Goal: Information Seeking & Learning: Check status

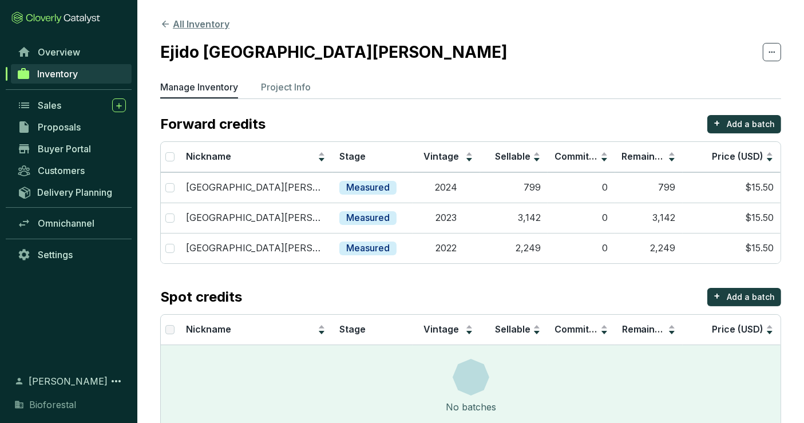
click at [188, 21] on button "All Inventory" at bounding box center [194, 24] width 69 height 14
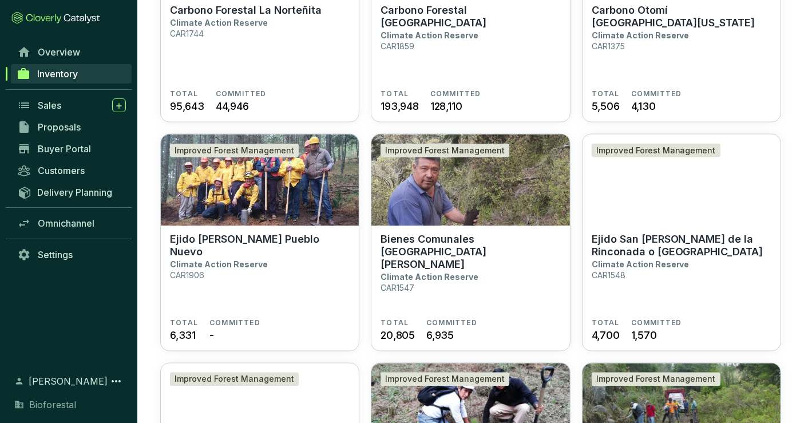
scroll to position [1802, 0]
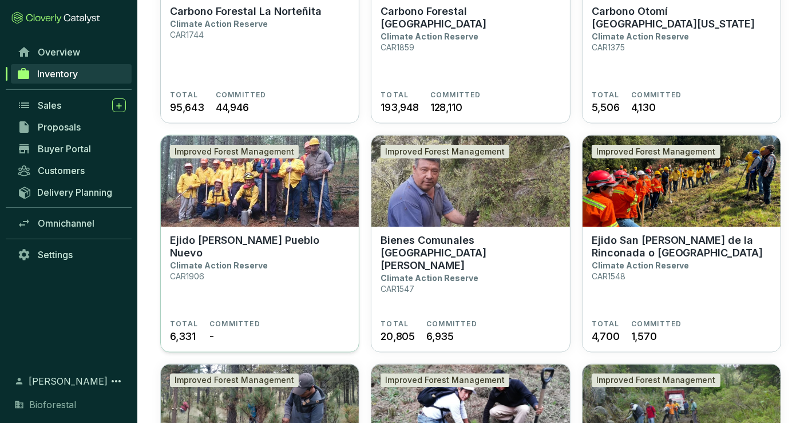
click at [317, 201] on img at bounding box center [260, 182] width 198 height 92
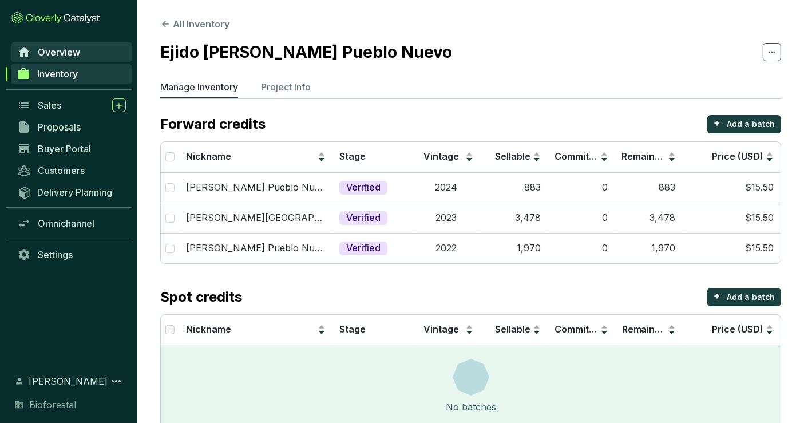
click at [65, 56] on span "Overview" at bounding box center [59, 51] width 42 height 11
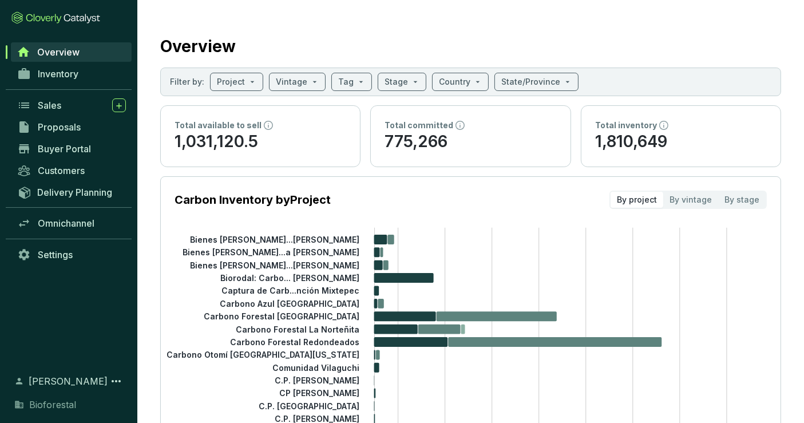
scroll to position [1, 0]
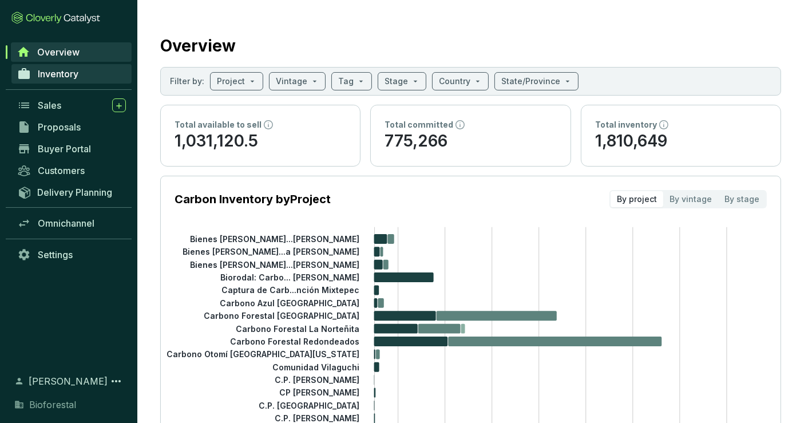
drag, startPoint x: 478, startPoint y: 247, endPoint x: 83, endPoint y: 69, distance: 433.7
click at [83, 69] on link "Inventory" at bounding box center [71, 73] width 120 height 19
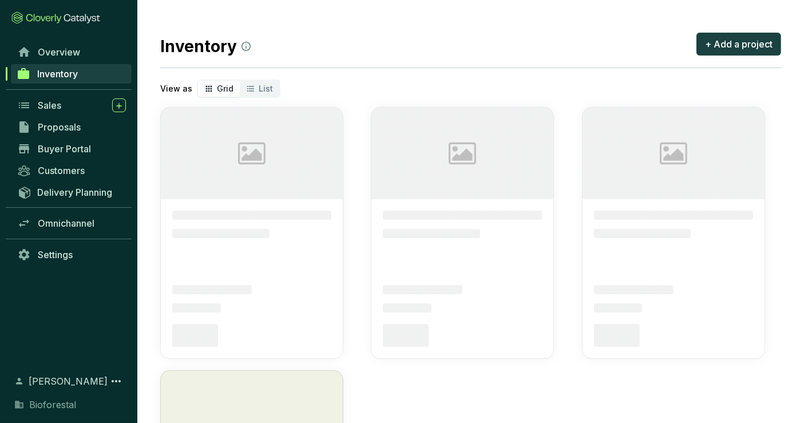
click at [83, 70] on link "Inventory" at bounding box center [71, 73] width 121 height 19
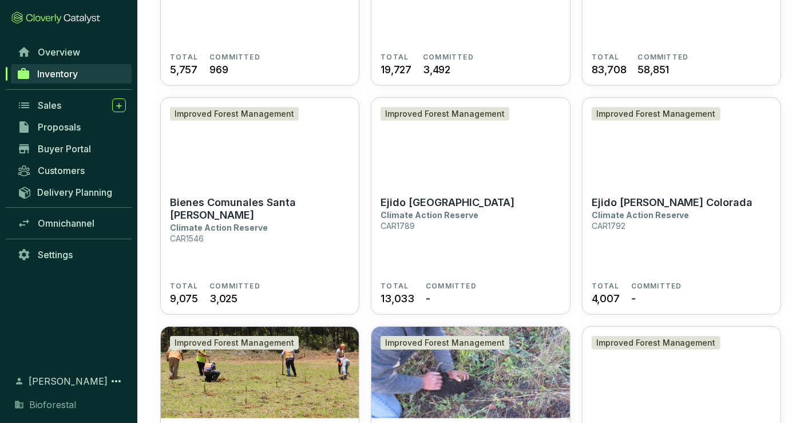
scroll to position [925, 0]
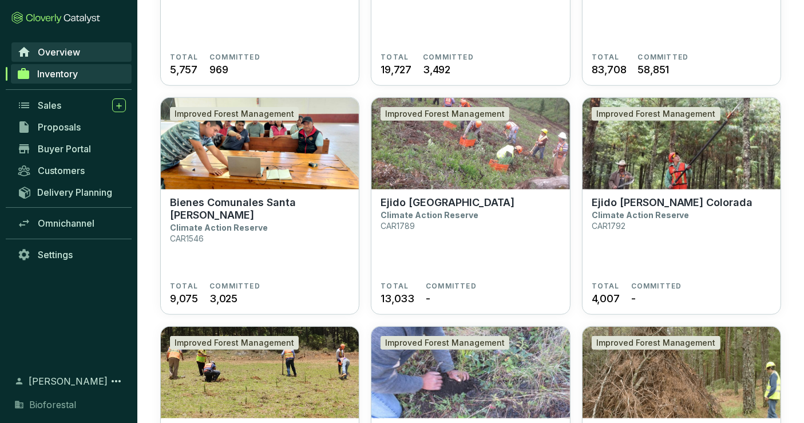
click at [67, 51] on span "Overview" at bounding box center [59, 51] width 42 height 11
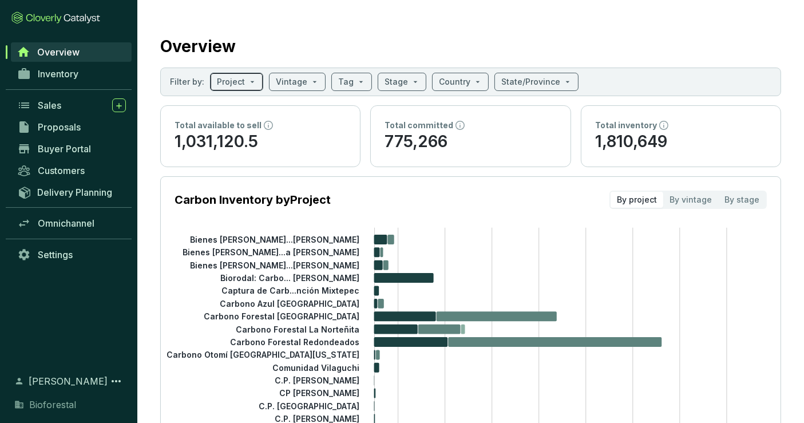
click at [251, 79] on span at bounding box center [236, 81] width 39 height 17
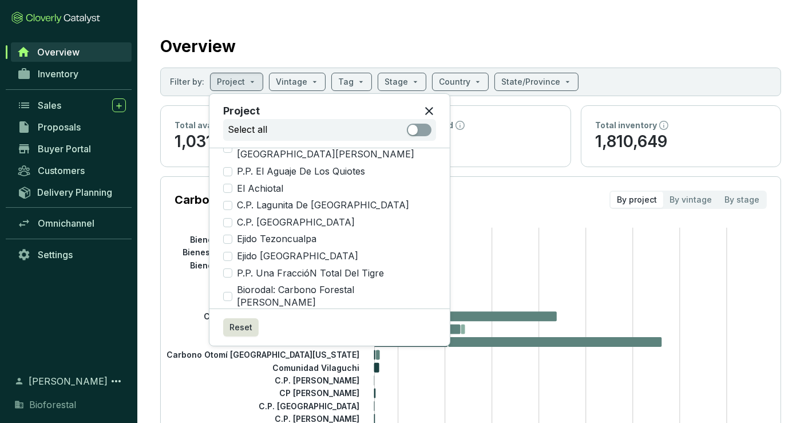
scroll to position [1021, 0]
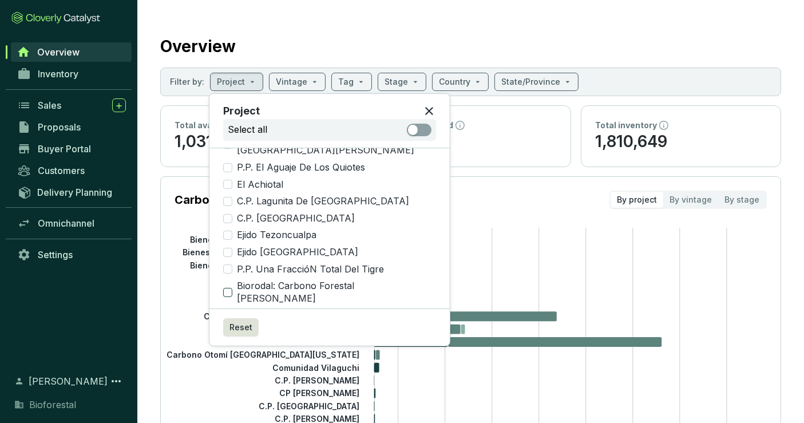
click at [399, 280] on span "Biorodal: Carbono Forestal Otilio MontañO" at bounding box center [334, 292] width 204 height 25
click at [232, 288] on input "Biorodal: Carbono Forestal Otilio MontañO" at bounding box center [227, 292] width 9 height 9
checkbox input "true"
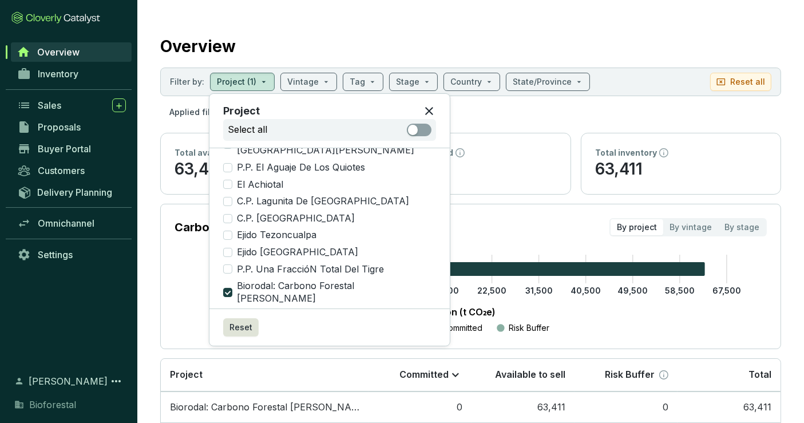
click at [613, 33] on div "Overview" at bounding box center [470, 44] width 621 height 29
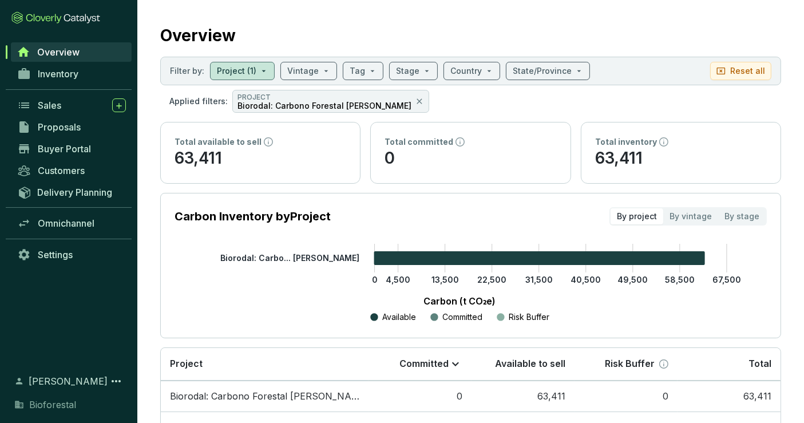
scroll to position [0, 0]
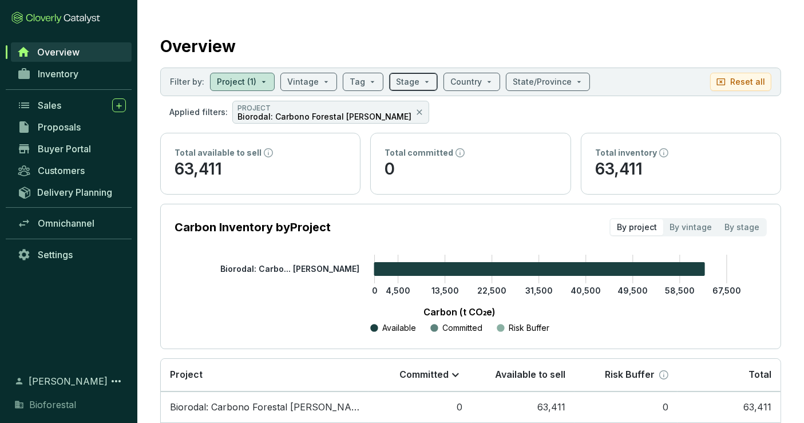
click at [397, 79] on input "search" at bounding box center [407, 81] width 23 height 17
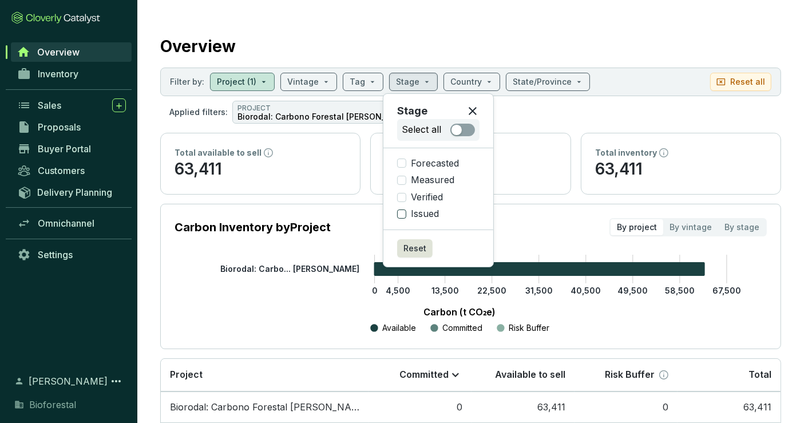
click at [406, 210] on span "Issued" at bounding box center [424, 214] width 37 height 13
click at [406, 210] on input "Issued" at bounding box center [401, 213] width 9 height 9
checkbox input "true"
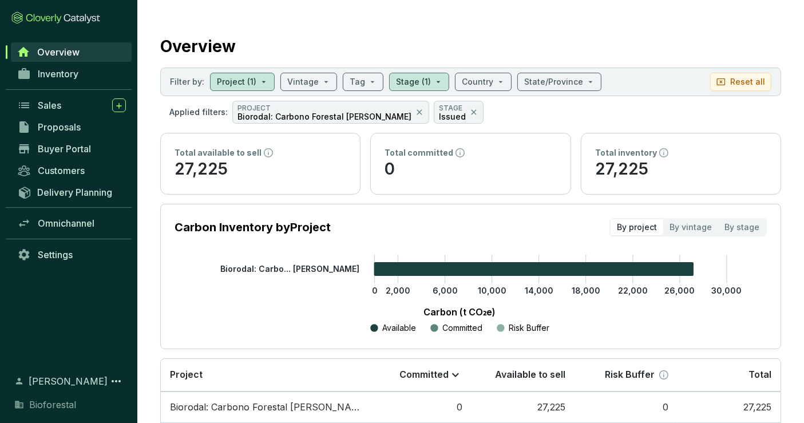
click at [646, 28] on section "Overview Filter by: Project (1) Vintage Tag Stage (1) Country State/Province Re…" at bounding box center [470, 242] width 666 height 484
drag, startPoint x: 597, startPoint y: 167, endPoint x: 647, endPoint y: 184, distance: 53.0
click at [647, 184] on div "Total inventory 27,225" at bounding box center [680, 163] width 199 height 61
copy p "27,225"
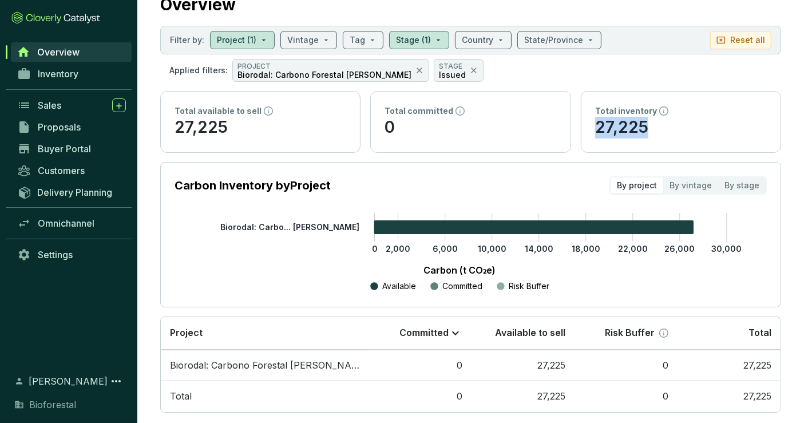
scroll to position [58, 0]
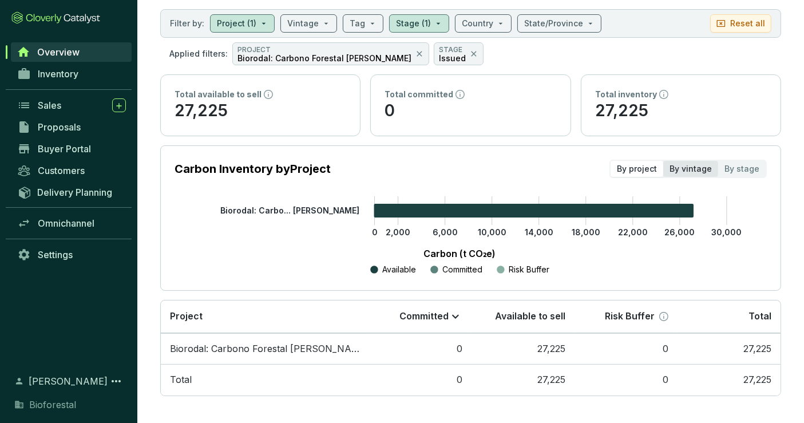
click at [685, 161] on div "By vintage" at bounding box center [690, 169] width 55 height 16
click at [663, 161] on input "By vintage" at bounding box center [663, 161] width 0 height 0
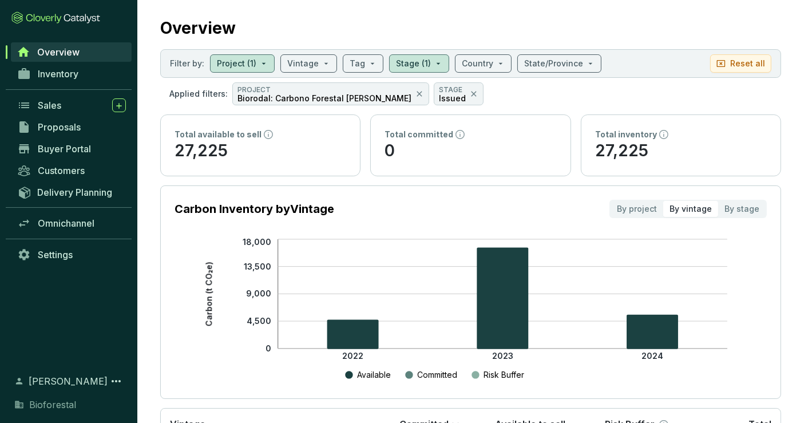
scroll to position [0, 0]
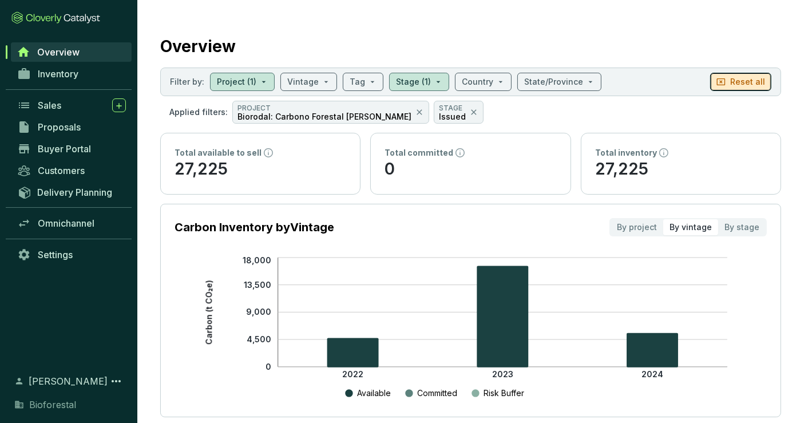
click at [741, 82] on p "Reset all" at bounding box center [747, 81] width 35 height 11
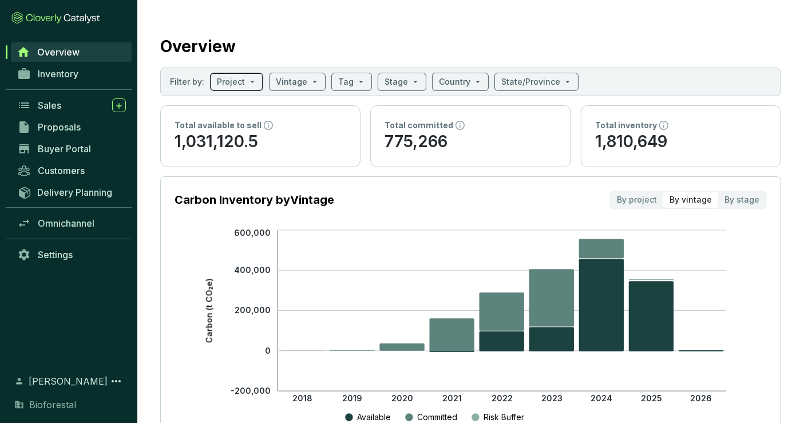
click at [241, 79] on input "search" at bounding box center [231, 81] width 28 height 17
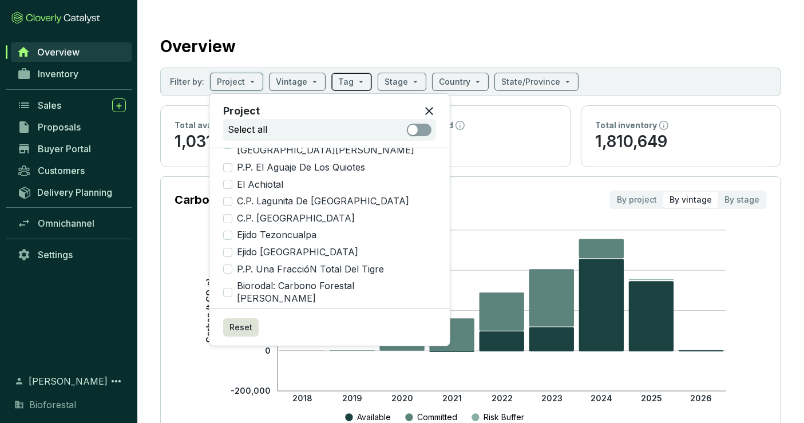
click at [338, 81] on input "search" at bounding box center [345, 81] width 15 height 17
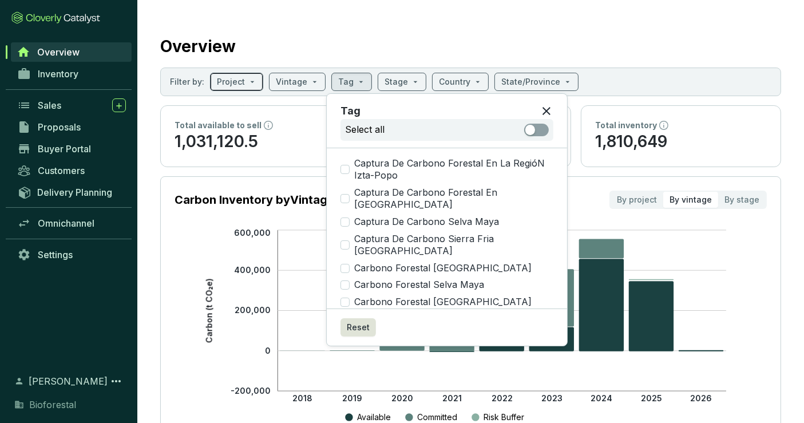
click at [252, 73] on span at bounding box center [236, 81] width 39 height 17
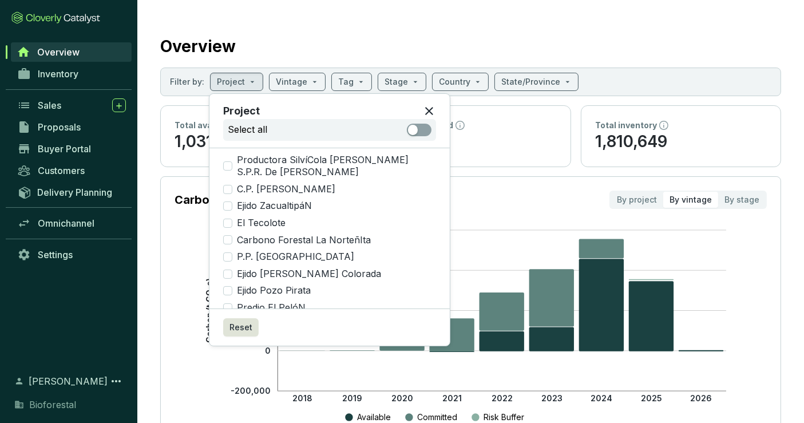
scroll to position [35, 0]
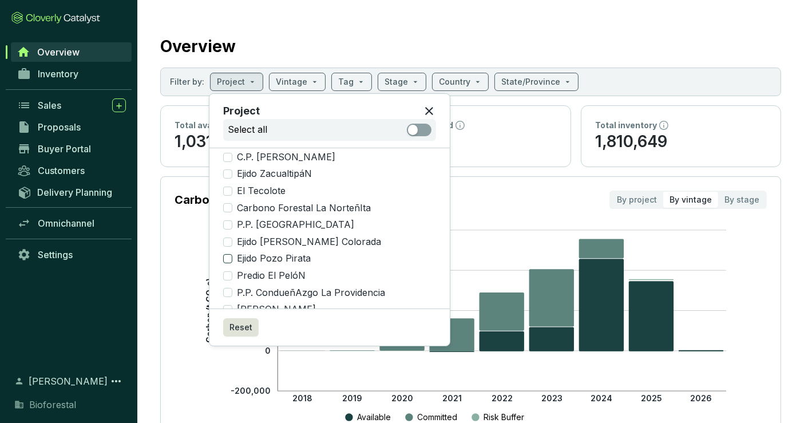
click at [276, 252] on span "Ejido Pozo Pirata" at bounding box center [273, 258] width 83 height 13
click at [232, 254] on input "Ejido Pozo Pirata" at bounding box center [227, 258] width 9 height 9
checkbox input "true"
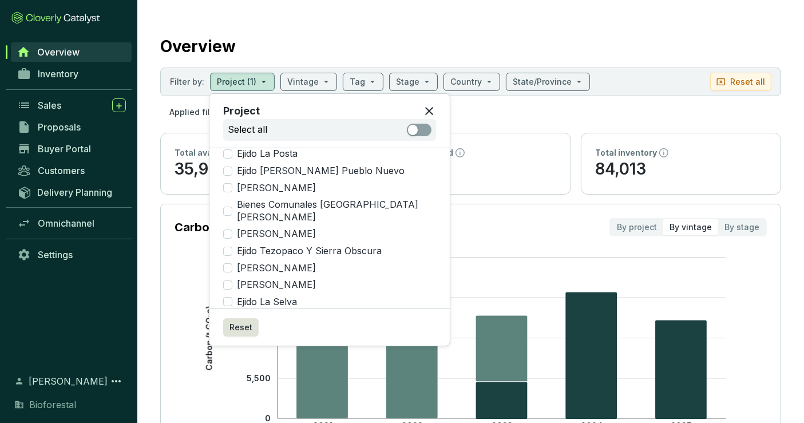
scroll to position [696, 0]
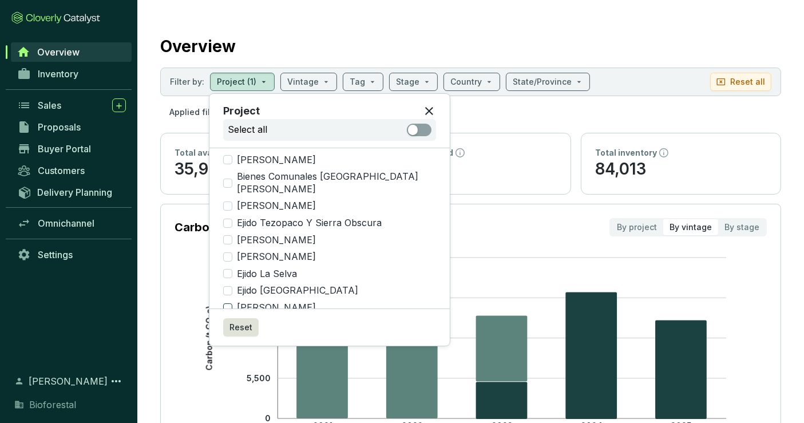
click at [294, 301] on span "[PERSON_NAME]" at bounding box center [276, 307] width 88 height 13
click at [232, 303] on input "[PERSON_NAME]" at bounding box center [227, 307] width 9 height 9
checkbox input "true"
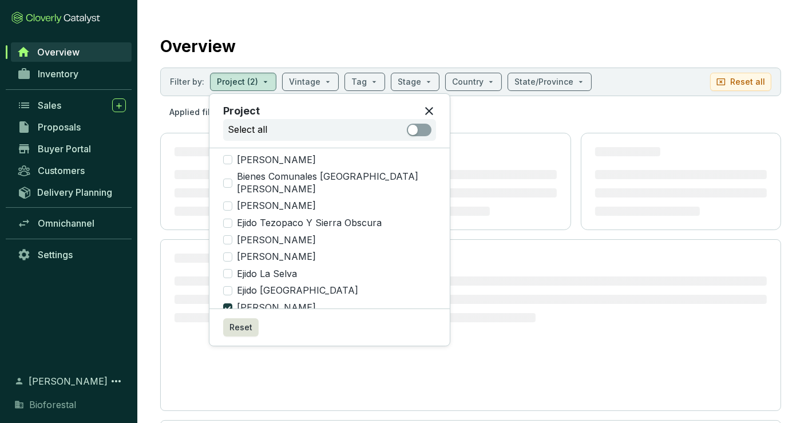
click at [551, 14] on section "Overview Filter by: Project (2) Vintage Tag Stage Country State/Province Reset …" at bounding box center [470, 251] width 666 height 502
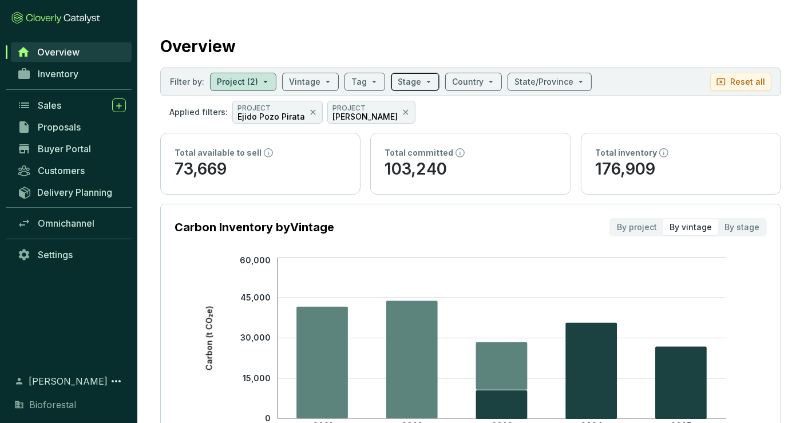
click at [412, 83] on input "search" at bounding box center [409, 81] width 23 height 17
checkbox input "false"
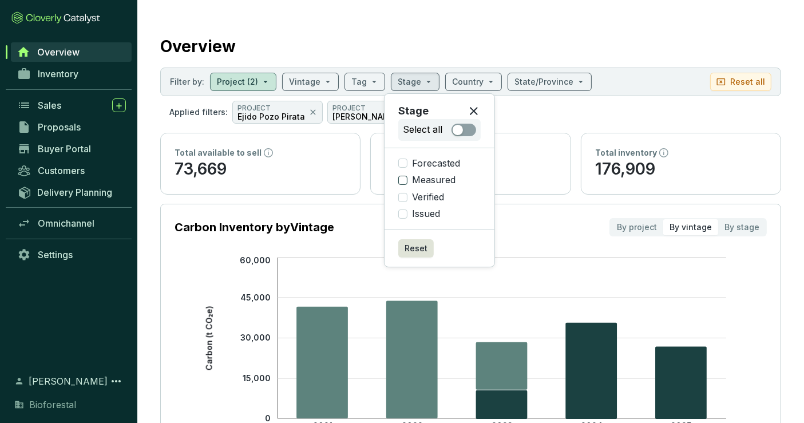
click at [429, 181] on span "Measured" at bounding box center [433, 180] width 53 height 13
click at [407, 181] on input "Measured" at bounding box center [402, 180] width 9 height 9
checkbox input "true"
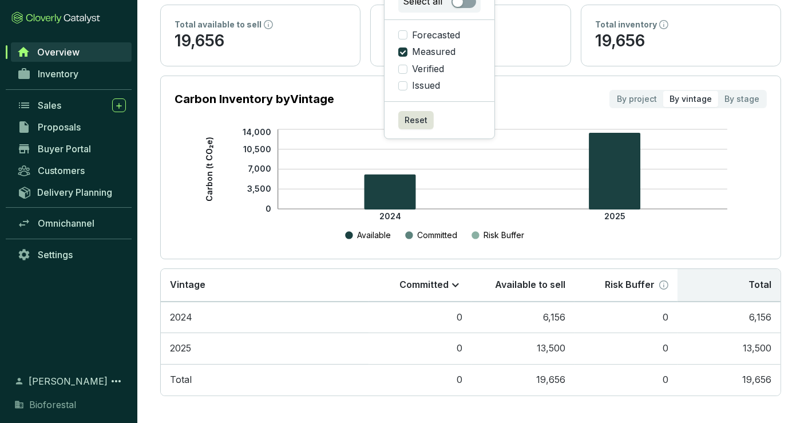
scroll to position [0, 0]
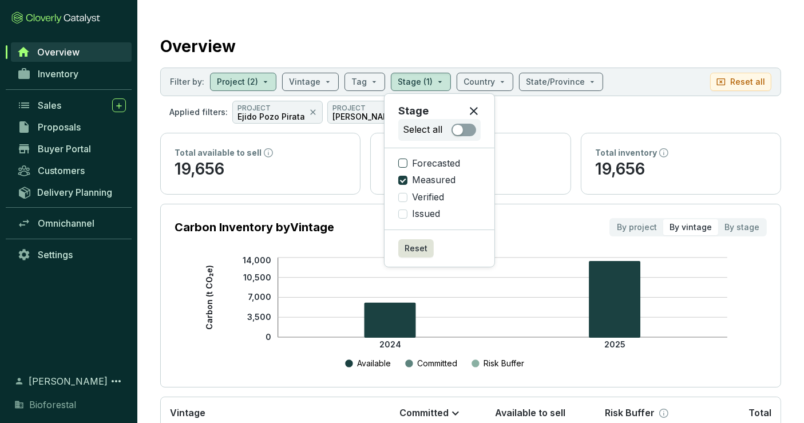
click at [405, 163] on input "Forecasted" at bounding box center [402, 162] width 9 height 9
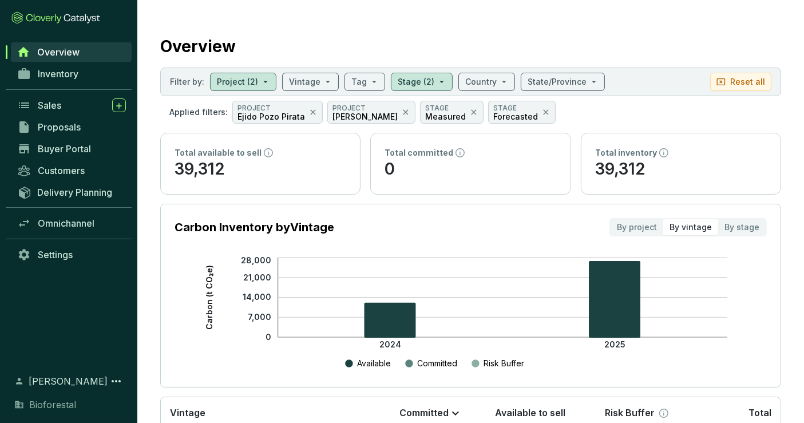
click at [650, 40] on div "Overview" at bounding box center [470, 44] width 621 height 29
click at [424, 84] on input "search" at bounding box center [416, 81] width 37 height 17
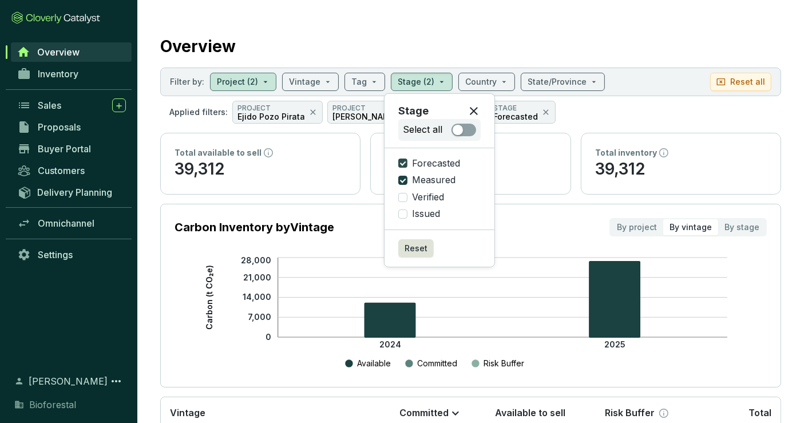
click at [405, 164] on input "Forecasted" at bounding box center [402, 162] width 9 height 9
checkbox input "false"
click at [404, 180] on input "Measured" at bounding box center [402, 180] width 9 height 9
checkbox input "false"
click at [400, 200] on input "Verified" at bounding box center [402, 197] width 9 height 9
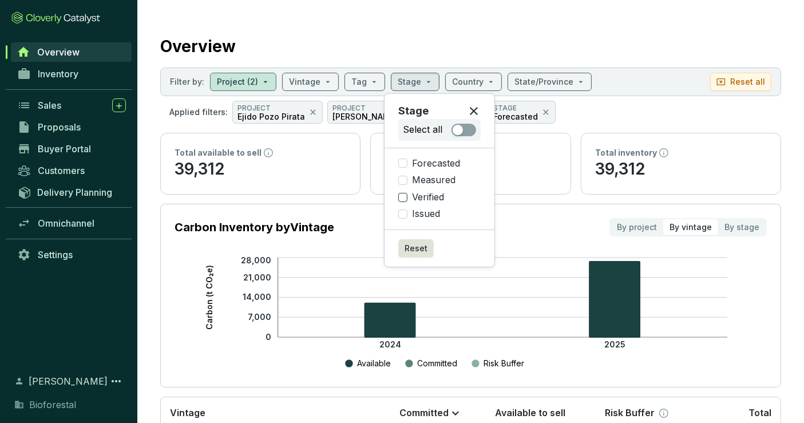
checkbox input "true"
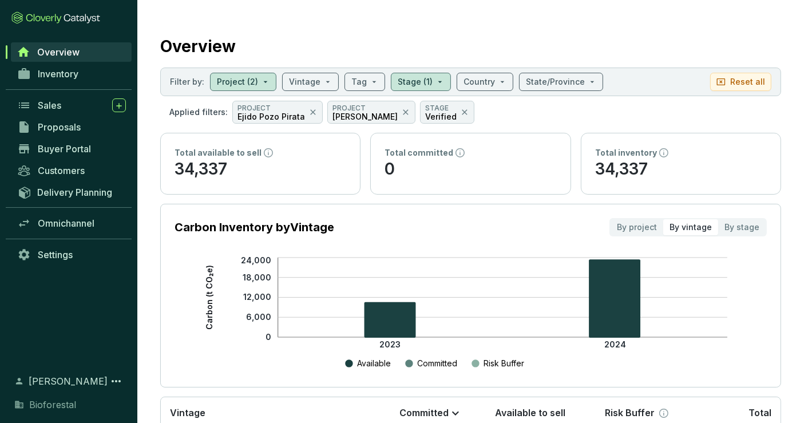
click at [659, 11] on section "Overview Filter by: Project (2) Vintage Tag Stage (1) Country State/Province Re…" at bounding box center [470, 277] width 666 height 554
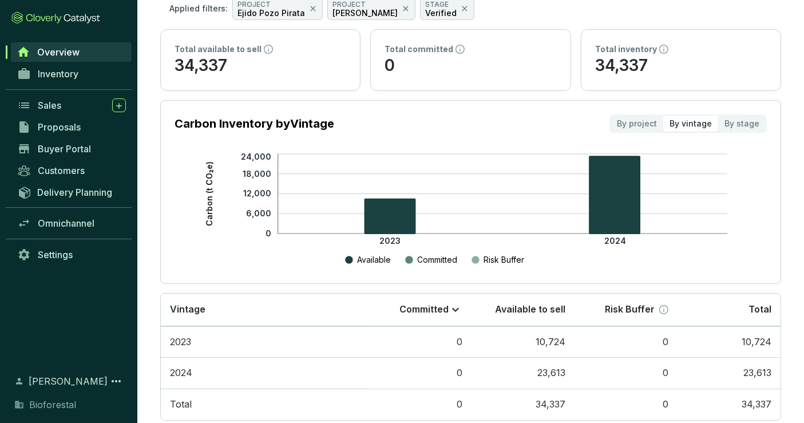
scroll to position [128, 0]
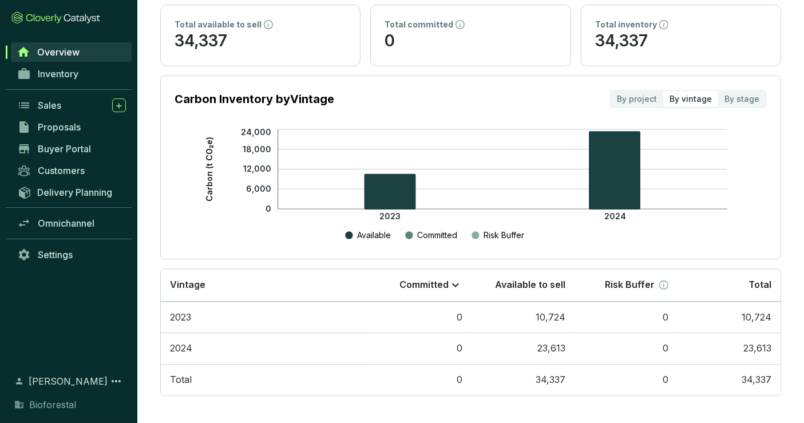
click at [81, 53] on link "Overview" at bounding box center [71, 51] width 121 height 19
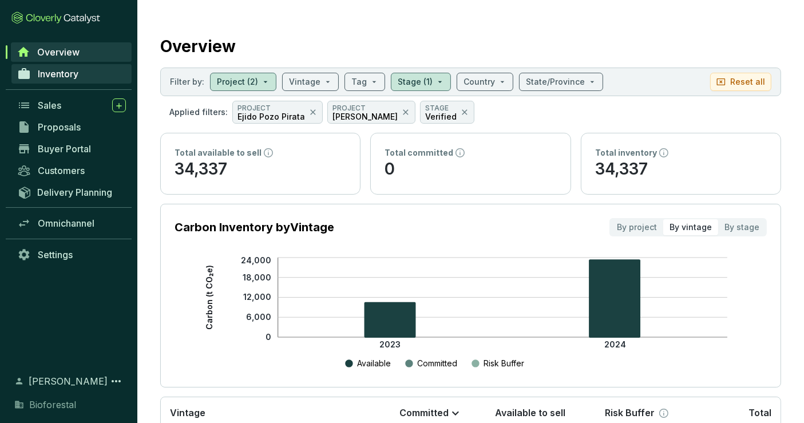
click at [79, 67] on link "Inventory" at bounding box center [71, 73] width 120 height 19
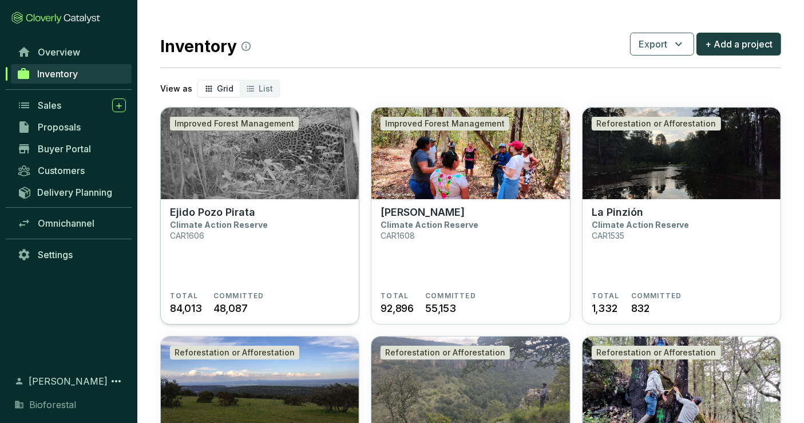
click at [284, 170] on img at bounding box center [260, 154] width 198 height 92
click at [433, 184] on img at bounding box center [470, 154] width 198 height 92
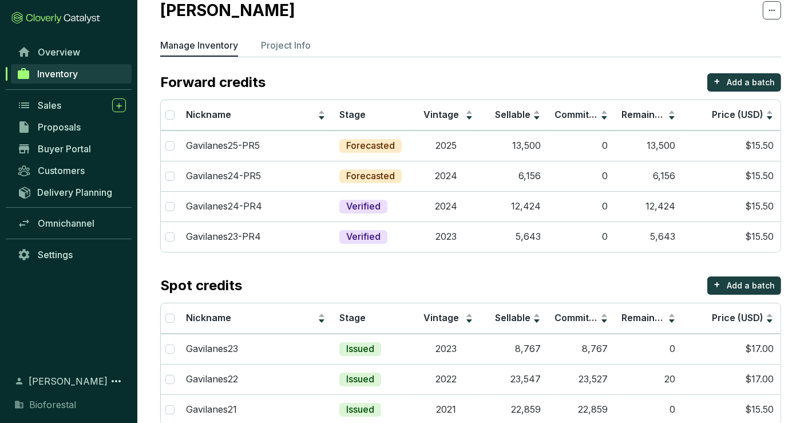
scroll to position [64, 0]
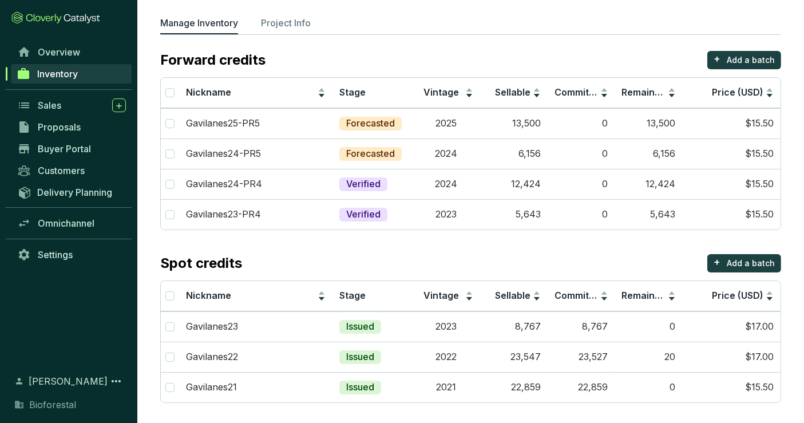
click at [67, 70] on span "Inventory" at bounding box center [57, 73] width 41 height 11
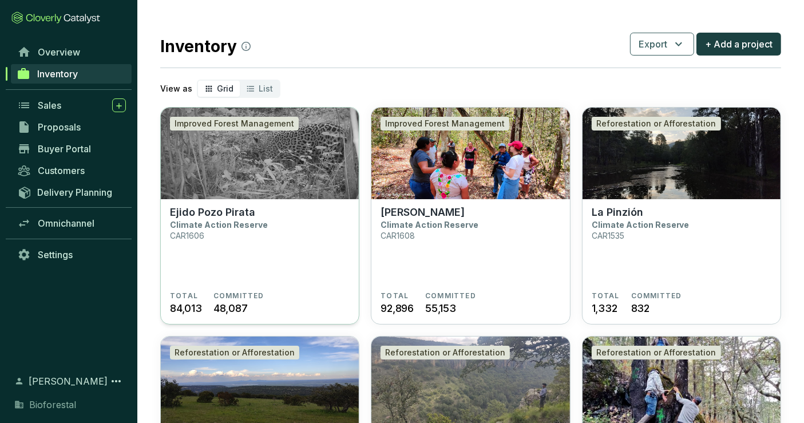
click at [253, 189] on img at bounding box center [260, 154] width 198 height 92
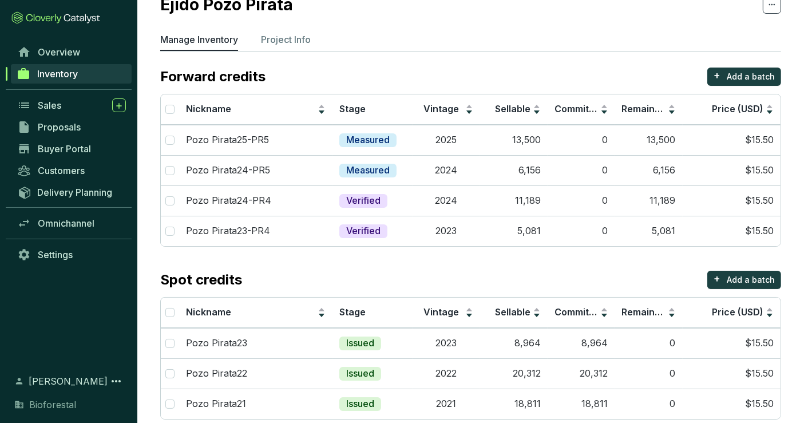
scroll to position [64, 0]
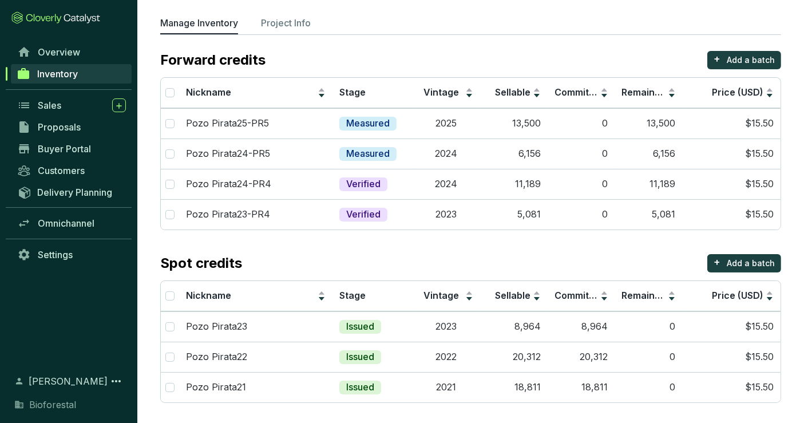
click at [62, 71] on span "Inventory" at bounding box center [57, 73] width 41 height 11
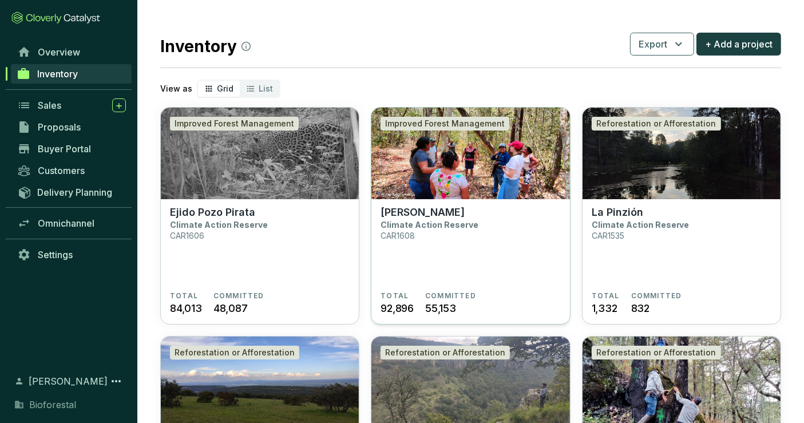
click at [446, 214] on p "[PERSON_NAME]" at bounding box center [422, 212] width 84 height 13
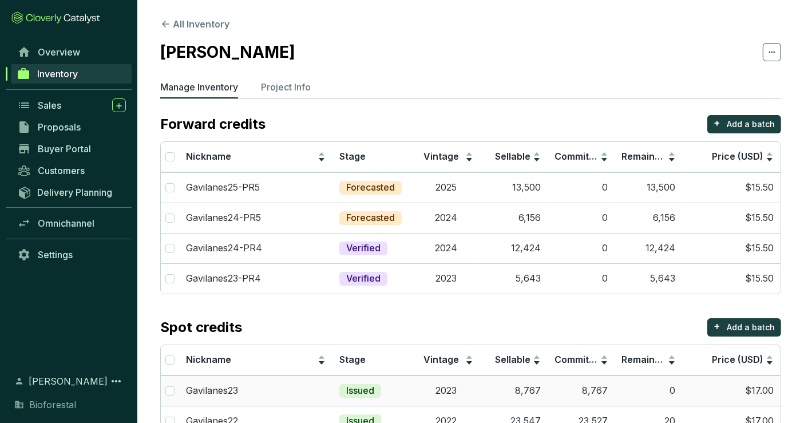
scroll to position [64, 0]
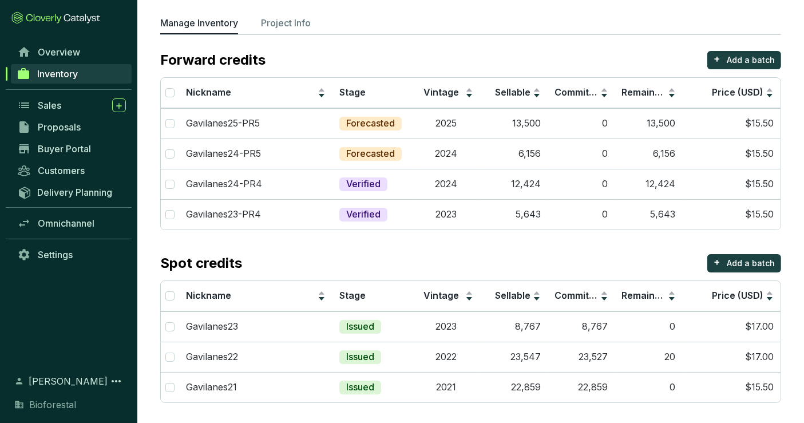
click at [69, 77] on span "Inventory" at bounding box center [57, 73] width 41 height 11
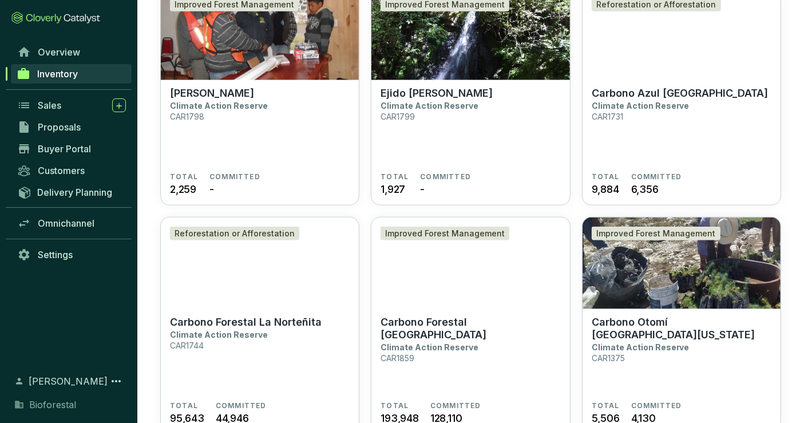
scroll to position [1495, 0]
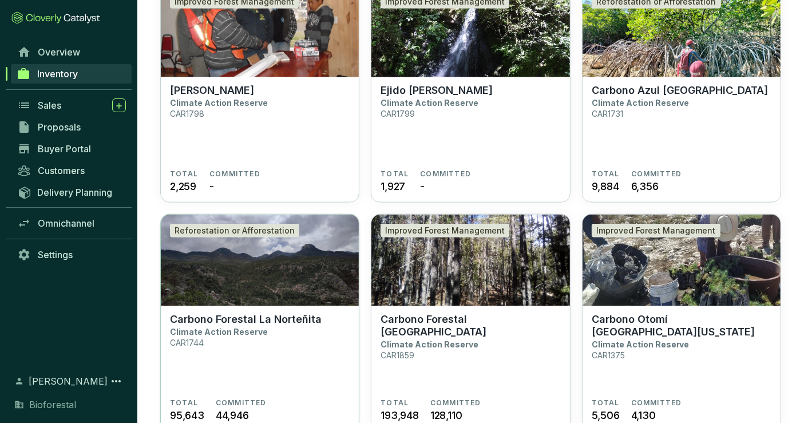
click at [303, 240] on img at bounding box center [260, 260] width 198 height 92
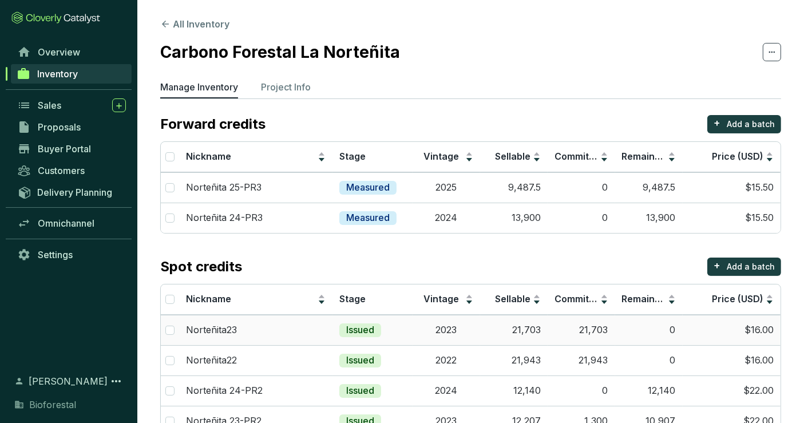
scroll to position [34, 0]
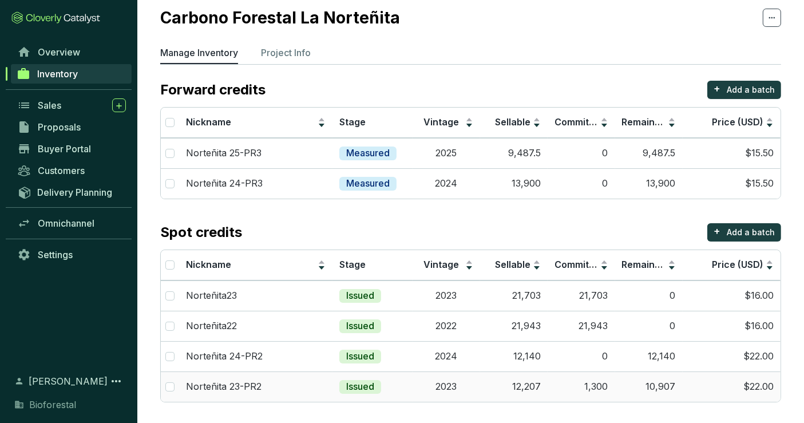
click at [594, 384] on td "1,300" at bounding box center [580, 386] width 67 height 30
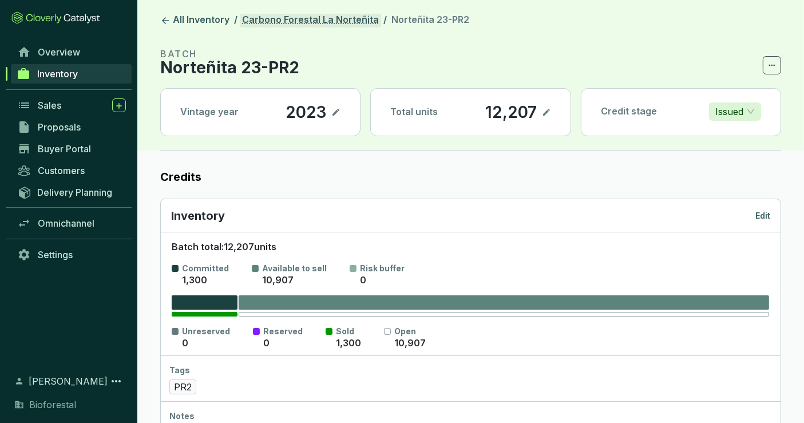
click at [307, 23] on link "Carbono Forestal La Norteñita" at bounding box center [310, 21] width 141 height 14
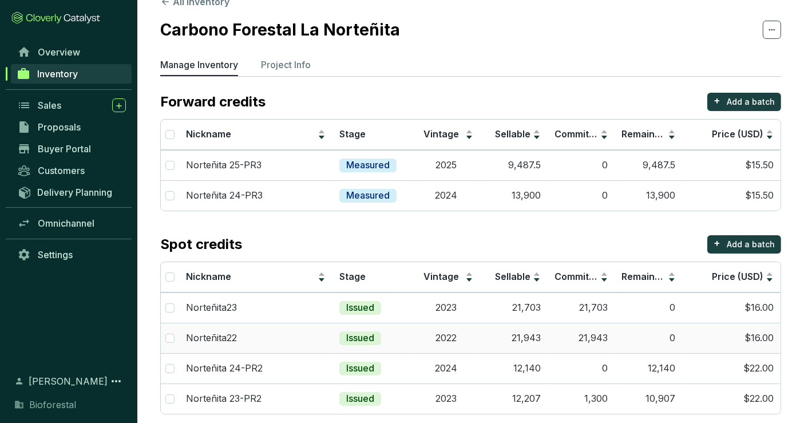
scroll to position [34, 0]
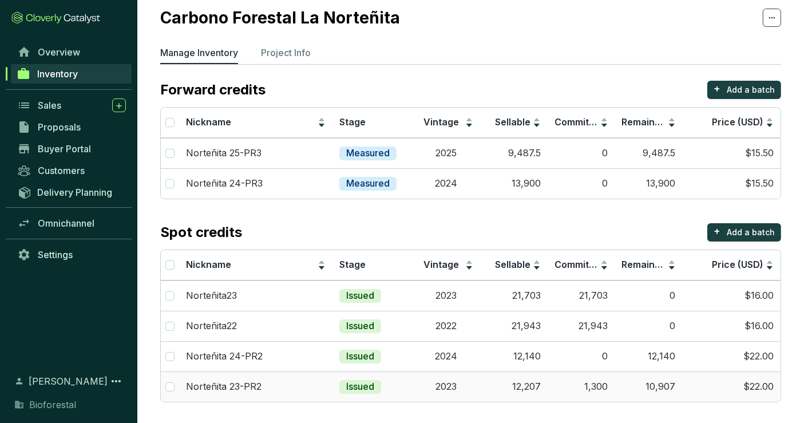
click at [509, 391] on td "12,207" at bounding box center [513, 386] width 67 height 30
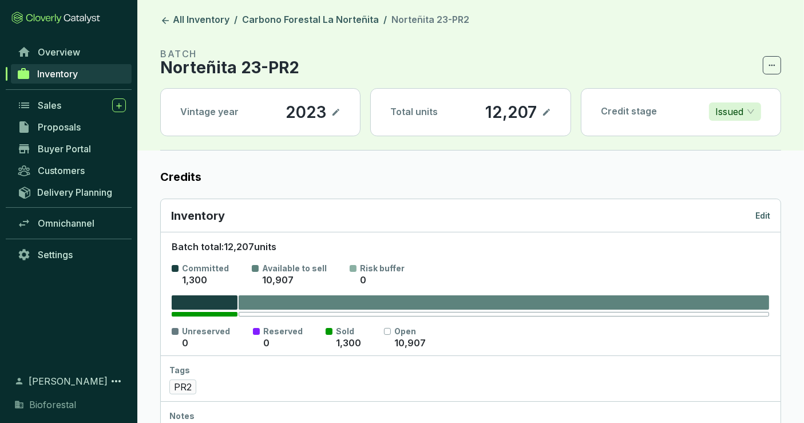
scroll to position [627, 0]
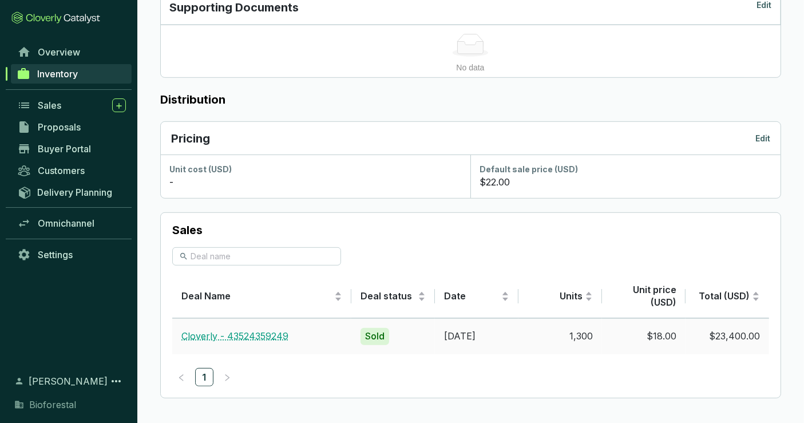
click at [267, 331] on link "Cloverly - 43524359249" at bounding box center [234, 335] width 107 height 11
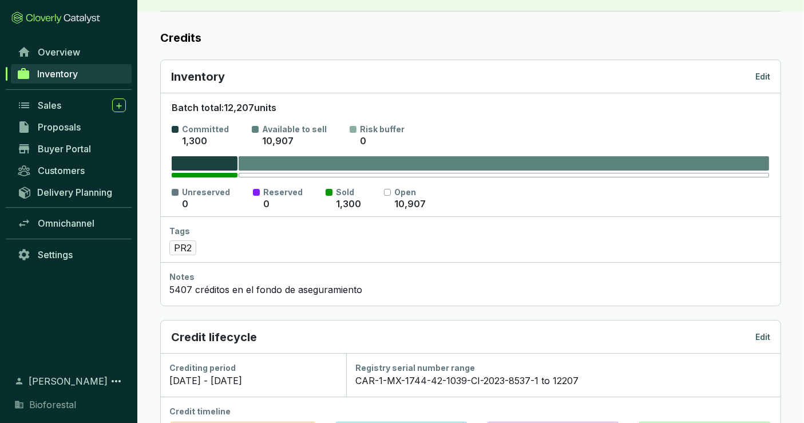
scroll to position [0, 0]
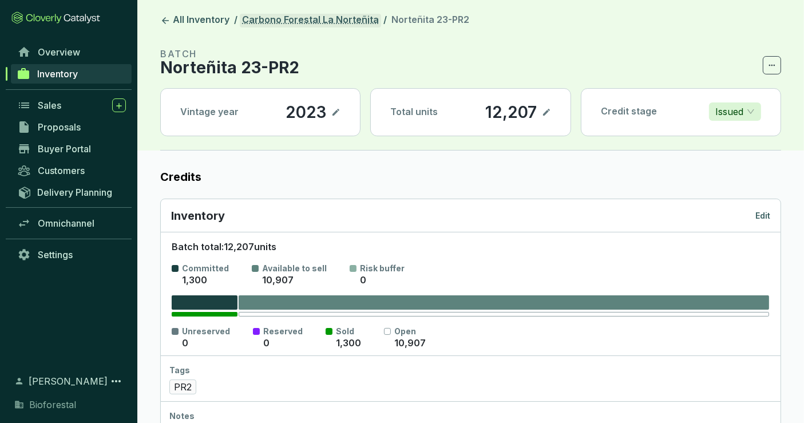
click at [350, 22] on link "Carbono Forestal La Norteñita" at bounding box center [310, 21] width 141 height 14
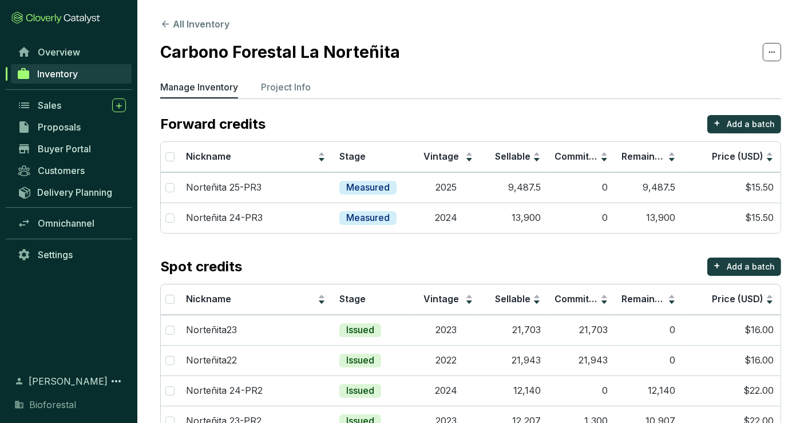
scroll to position [34, 0]
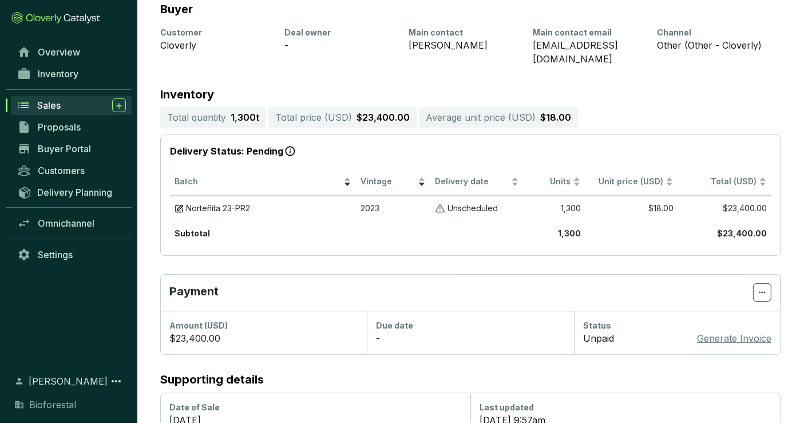
scroll to position [202, 0]
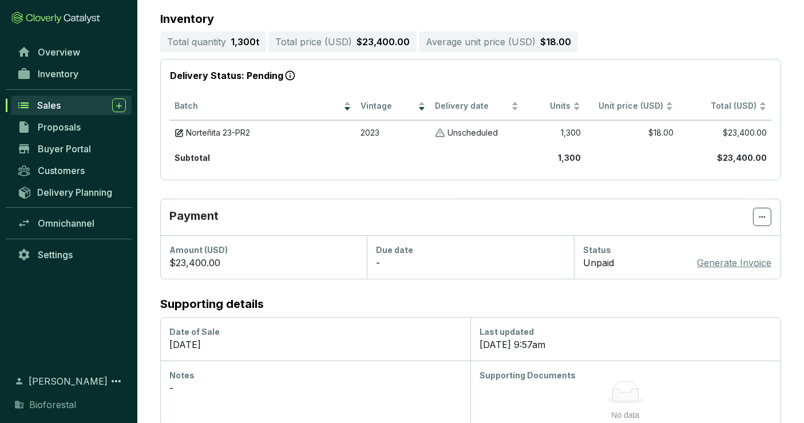
click at [717, 256] on p "Generate Invoice" at bounding box center [734, 263] width 74 height 14
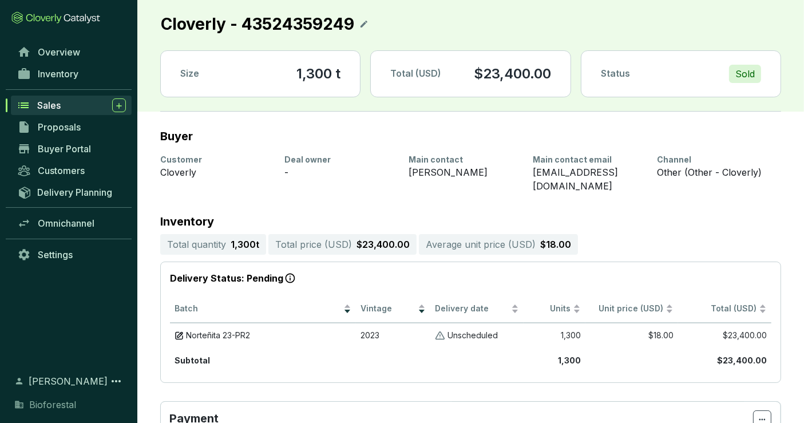
scroll to position [190, 0]
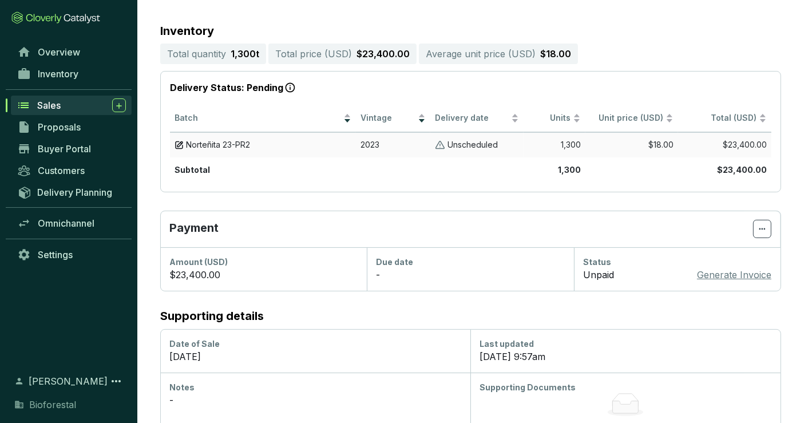
click at [459, 140] on p "Unscheduled" at bounding box center [472, 145] width 50 height 11
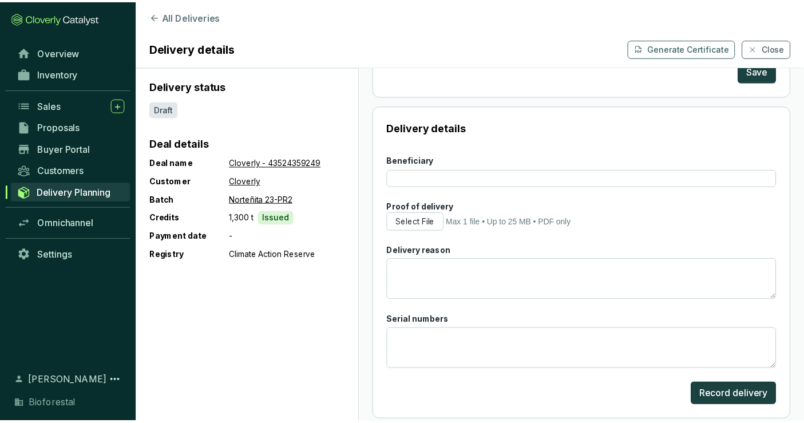
scroll to position [243, 0]
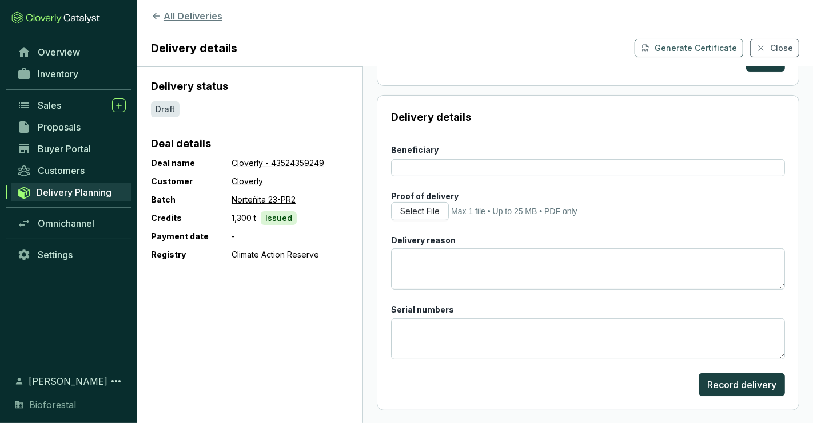
click at [152, 16] on icon at bounding box center [156, 16] width 10 height 10
